Goal: Use online tool/utility: Utilize a website feature to perform a specific function

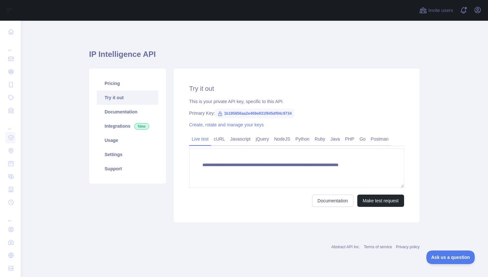
click at [295, 114] on span "1b195856aa2e469e931f845df04c9734" at bounding box center [254, 114] width 79 height 10
click at [309, 106] on div "**********" at bounding box center [297, 145] width 246 height 154
drag, startPoint x: 305, startPoint y: 110, endPoint x: 190, endPoint y: 112, distance: 115.3
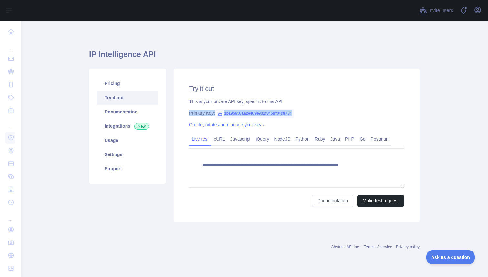
click at [190, 112] on div "Primary Key: 1b195856aa2e469e931f845df04c9734" at bounding box center [296, 113] width 215 height 6
copy div "Primary Key: 1b195856aa2e469e931f845df04c9734"
click at [139, 54] on h1 "IP Intelligence API" at bounding box center [254, 57] width 331 height 16
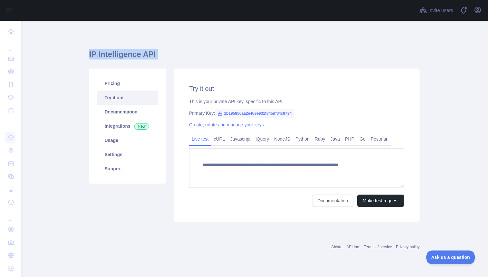
click at [139, 54] on h1 "IP Intelligence API" at bounding box center [254, 57] width 331 height 16
copy h1 "IP Intelligence API"
click at [375, 200] on button "Make test request" at bounding box center [380, 200] width 47 height 12
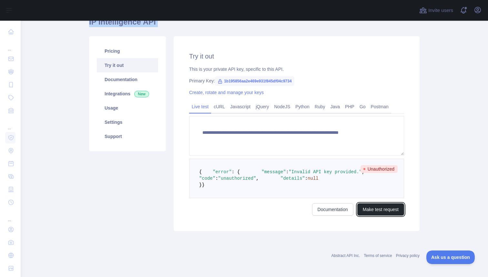
scroll to position [38, 0]
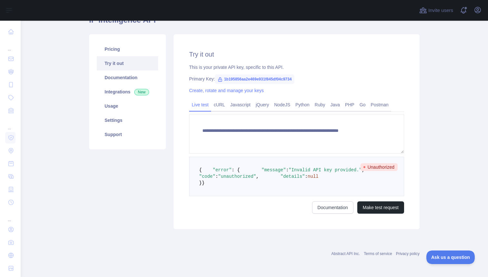
click at [289, 172] on span ""Invalid API key provided."" at bounding box center [325, 169] width 73 height 5
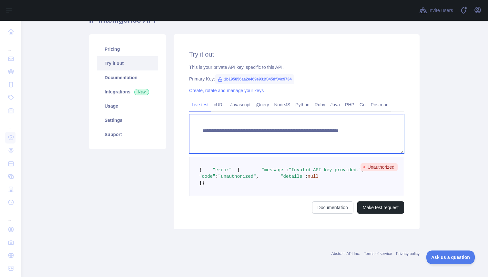
click at [236, 131] on textarea "**********" at bounding box center [296, 133] width 215 height 39
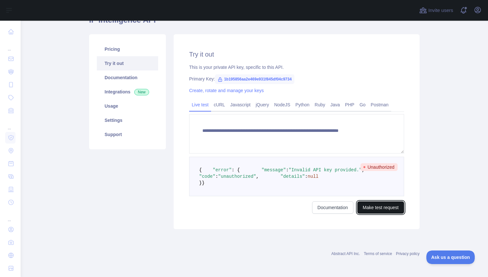
click at [380, 213] on button "Make test request" at bounding box center [380, 207] width 47 height 12
click at [202, 99] on link "Live test" at bounding box center [200, 104] width 22 height 10
click at [221, 103] on link "cURL" at bounding box center [219, 104] width 16 height 10
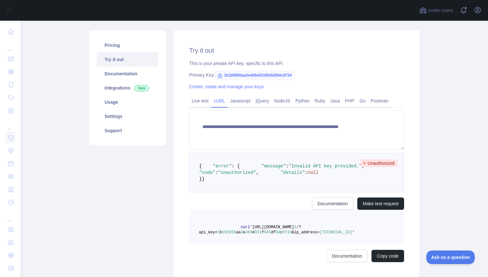
scroll to position [0, 0]
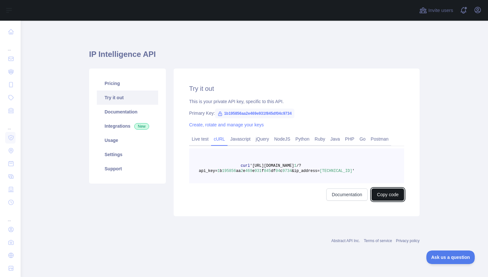
click at [384, 196] on button "Copy code" at bounding box center [388, 194] width 33 height 12
click at [200, 139] on link "Live test" at bounding box center [200, 139] width 22 height 10
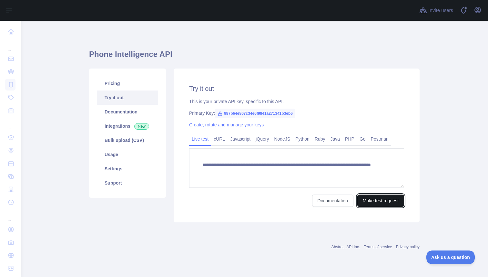
click at [371, 202] on button "Make test request" at bounding box center [380, 200] width 47 height 12
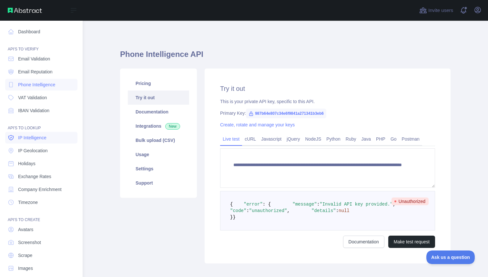
click at [38, 140] on span "IP Intelligence" at bounding box center [32, 137] width 28 height 6
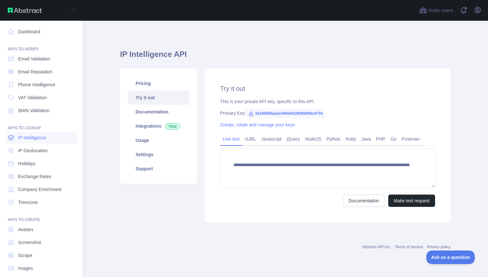
click at [38, 138] on span "IP Intelligence" at bounding box center [32, 137] width 28 height 6
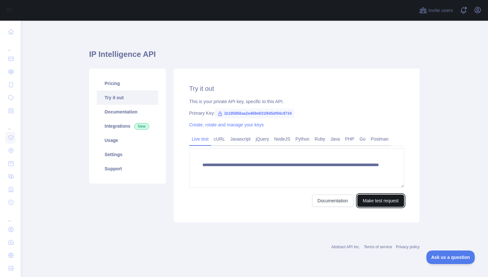
click at [385, 203] on button "Make test request" at bounding box center [380, 200] width 47 height 12
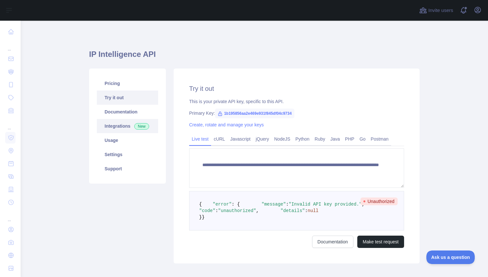
click at [125, 126] on link "Integrations New" at bounding box center [127, 126] width 61 height 14
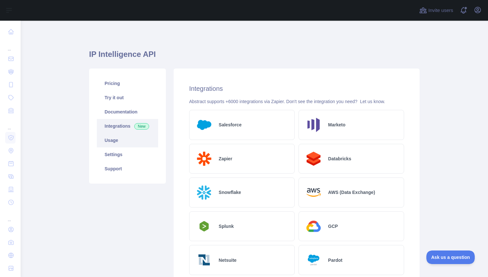
click at [106, 138] on link "Usage" at bounding box center [127, 140] width 61 height 14
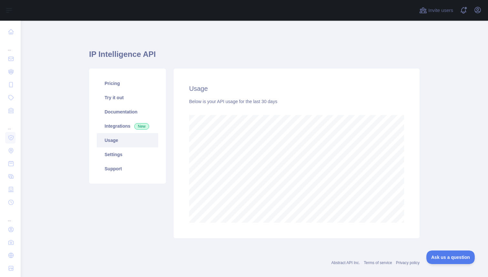
scroll to position [256, 468]
click at [122, 158] on link "Settings" at bounding box center [127, 154] width 61 height 14
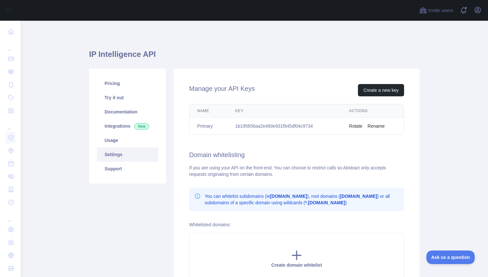
click at [256, 126] on td "1b195856aa2e469e931f845df04c9734" at bounding box center [285, 126] width 114 height 17
click at [298, 126] on td "1b195856aa2e469e931f845df04c9734" at bounding box center [285, 126] width 114 height 17
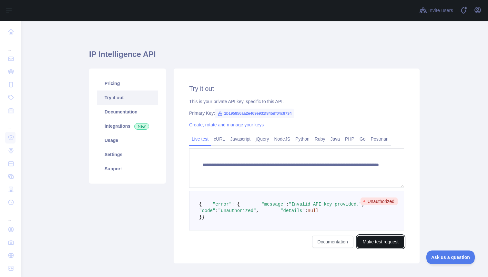
click at [373, 248] on button "Make test request" at bounding box center [380, 241] width 47 height 12
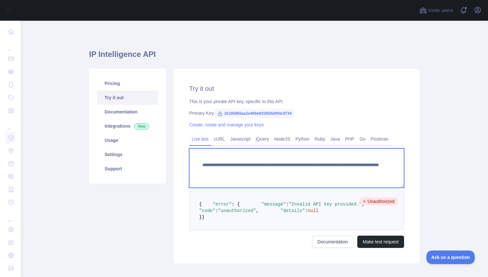
click at [284, 172] on textarea "**********" at bounding box center [296, 167] width 215 height 39
